Goal: Task Accomplishment & Management: Use online tool/utility

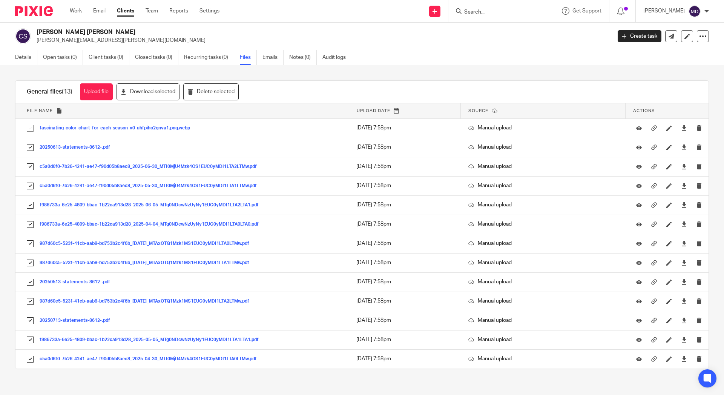
click at [481, 10] on input "Search" at bounding box center [498, 12] width 68 height 7
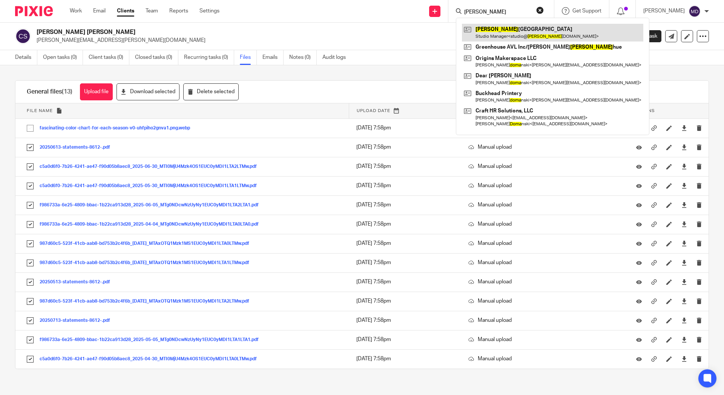
type input "dora"
click at [479, 30] on link at bounding box center [552, 32] width 181 height 17
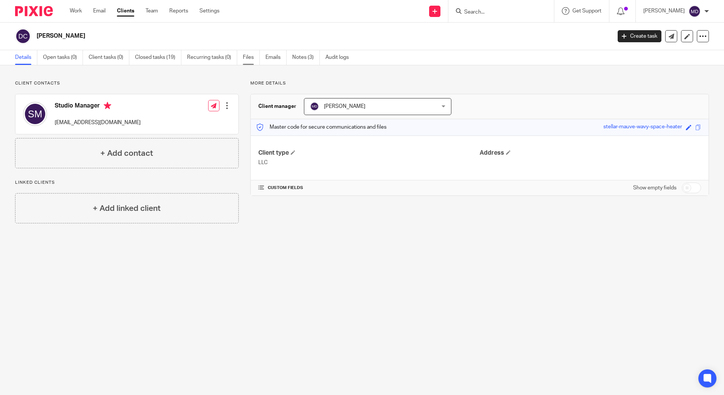
click at [252, 60] on link "Files" at bounding box center [251, 57] width 17 height 15
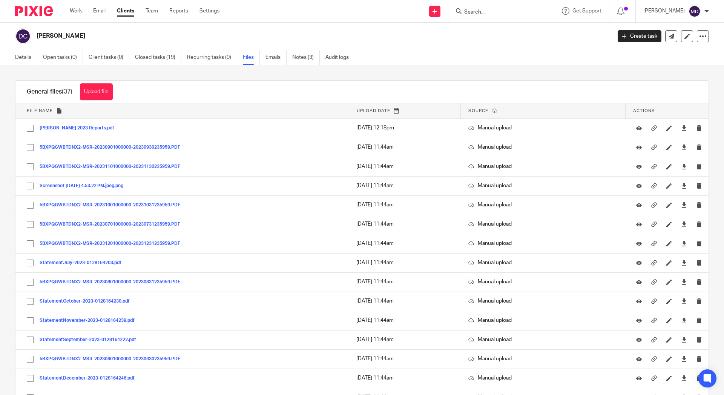
click at [368, 108] on th "Upload date" at bounding box center [405, 110] width 112 height 15
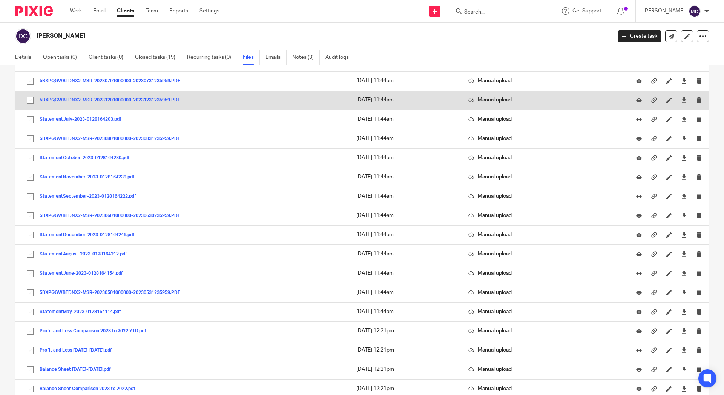
scroll to position [109, 0]
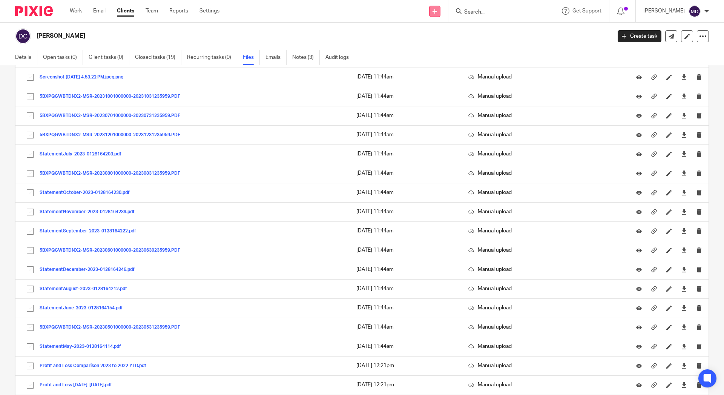
click at [432, 8] on link at bounding box center [434, 11] width 11 height 11
click at [430, 34] on link "Send new email" at bounding box center [432, 35] width 46 height 11
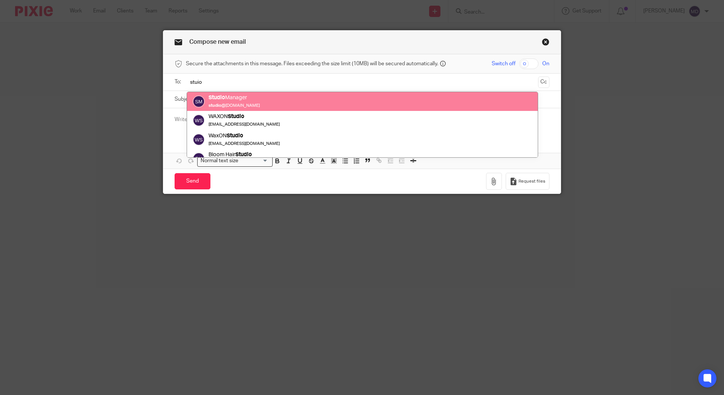
type input "stuio"
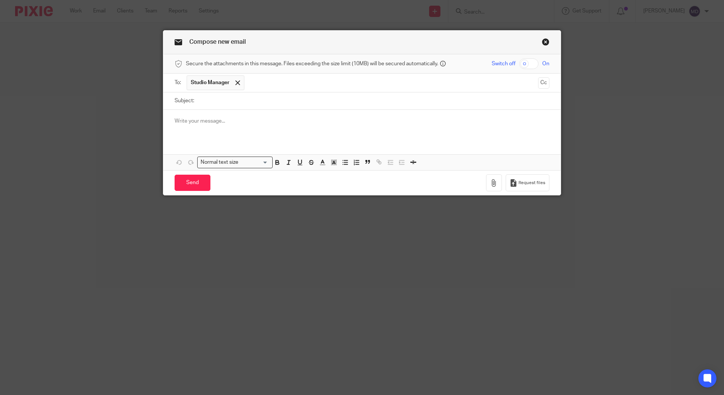
click at [461, 125] on p at bounding box center [362, 121] width 375 height 8
click at [525, 189] on button "Request files" at bounding box center [528, 182] width 44 height 17
drag, startPoint x: 378, startPoint y: 123, endPoint x: 128, endPoint y: 122, distance: 250.1
click at [128, 122] on div "Compose new email Secure the attachments in this message. Files exceeding the s…" at bounding box center [362, 197] width 724 height 395
click at [542, 45] on link "Close this dialog window" at bounding box center [546, 43] width 8 height 10
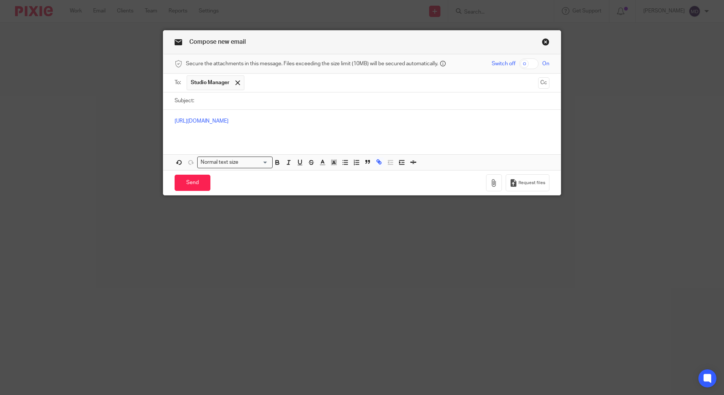
click at [542, 40] on link "Close this dialog window" at bounding box center [546, 43] width 8 height 10
